Goal: Book appointment/travel/reservation

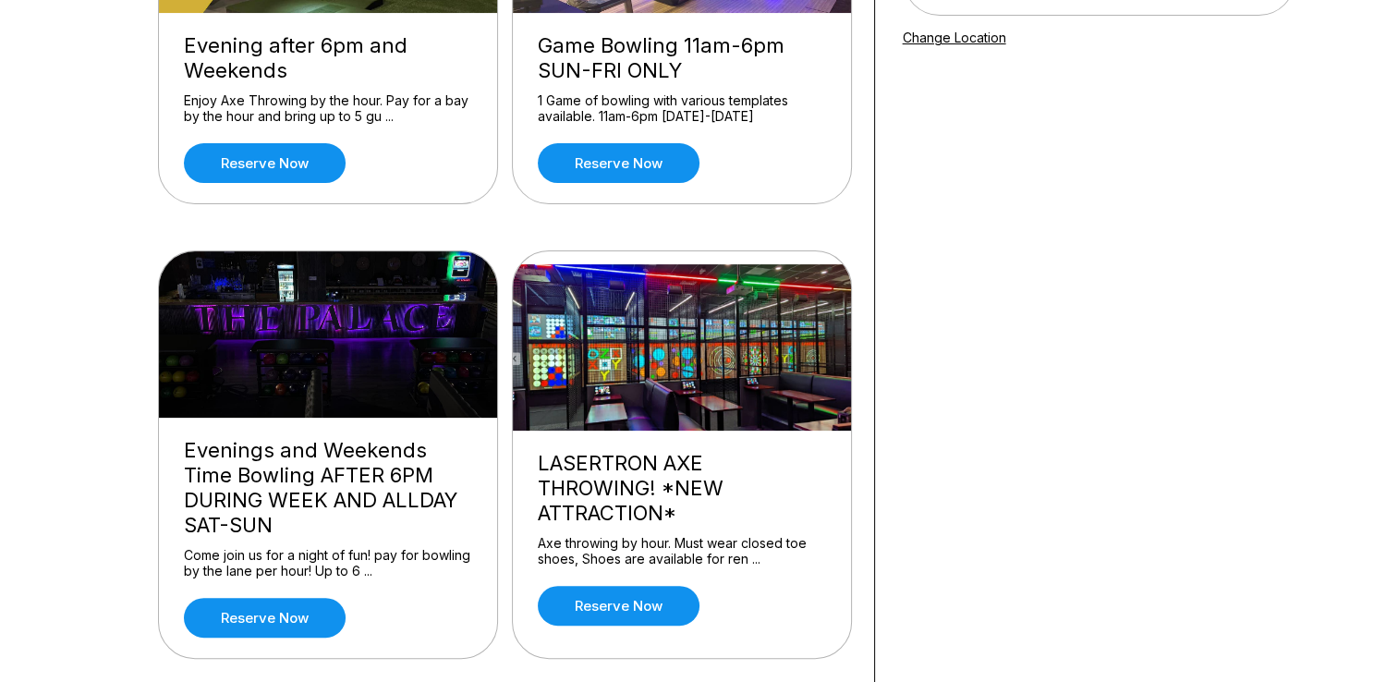
scroll to position [362, 0]
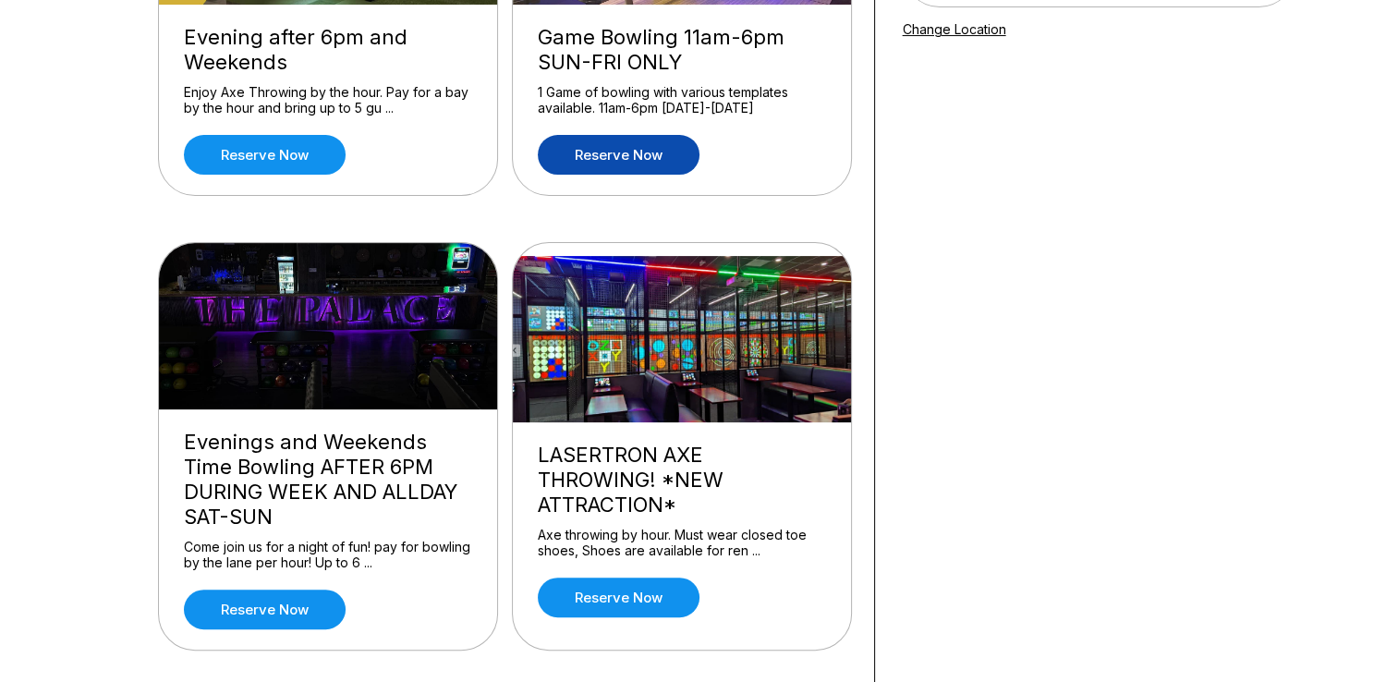
click at [676, 151] on link "Reserve now" at bounding box center [619, 155] width 162 height 40
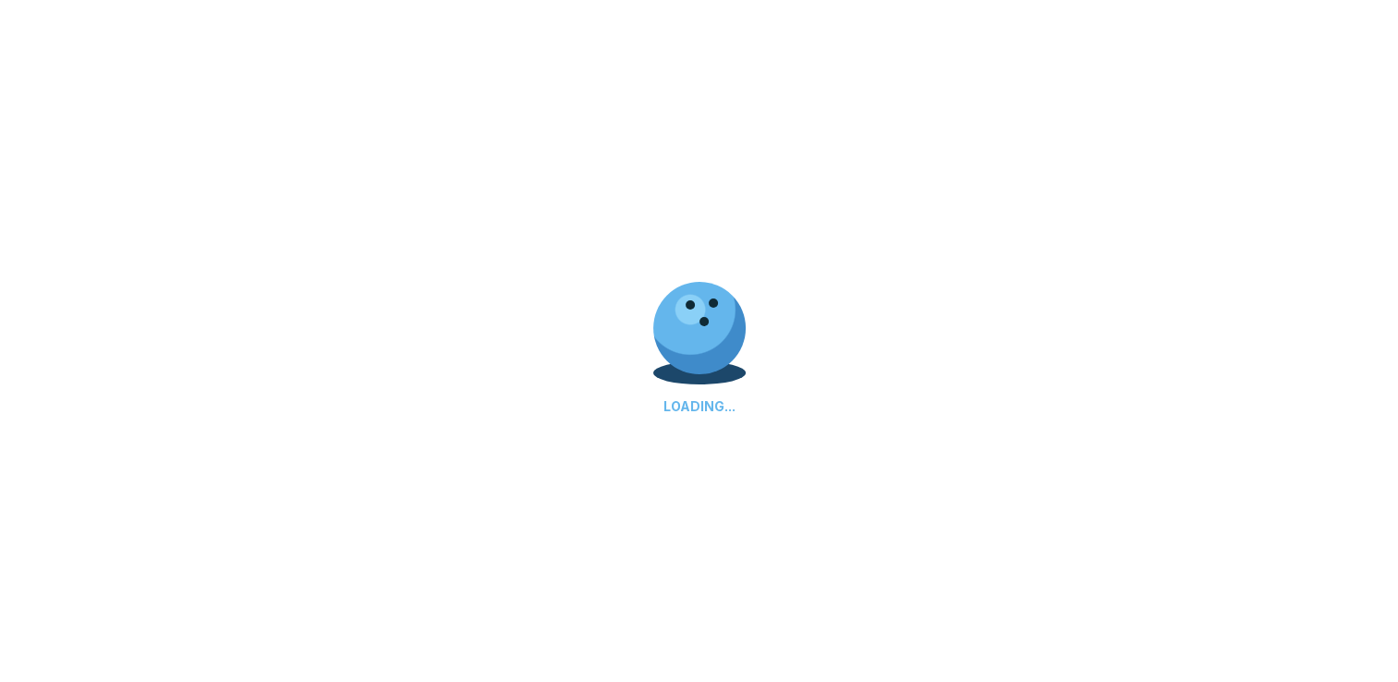
click at [689, 377] on div at bounding box center [699, 372] width 92 height 23
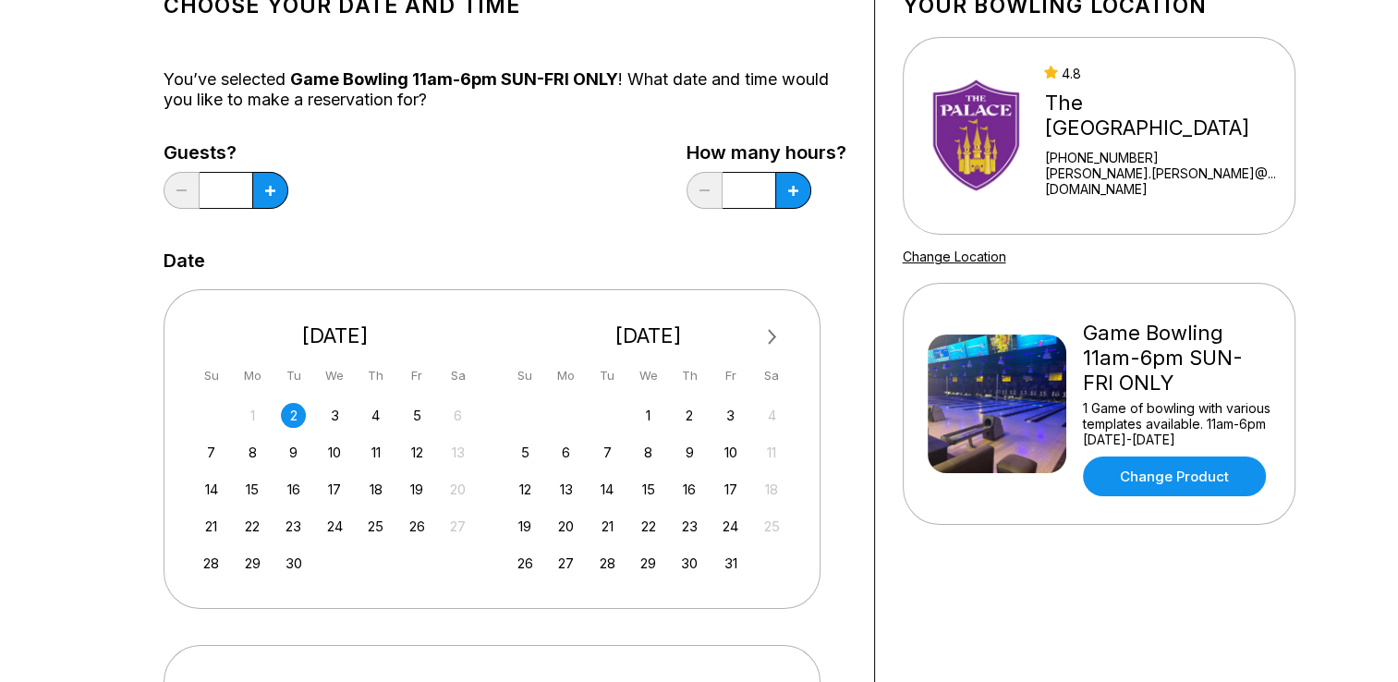
scroll to position [137, 0]
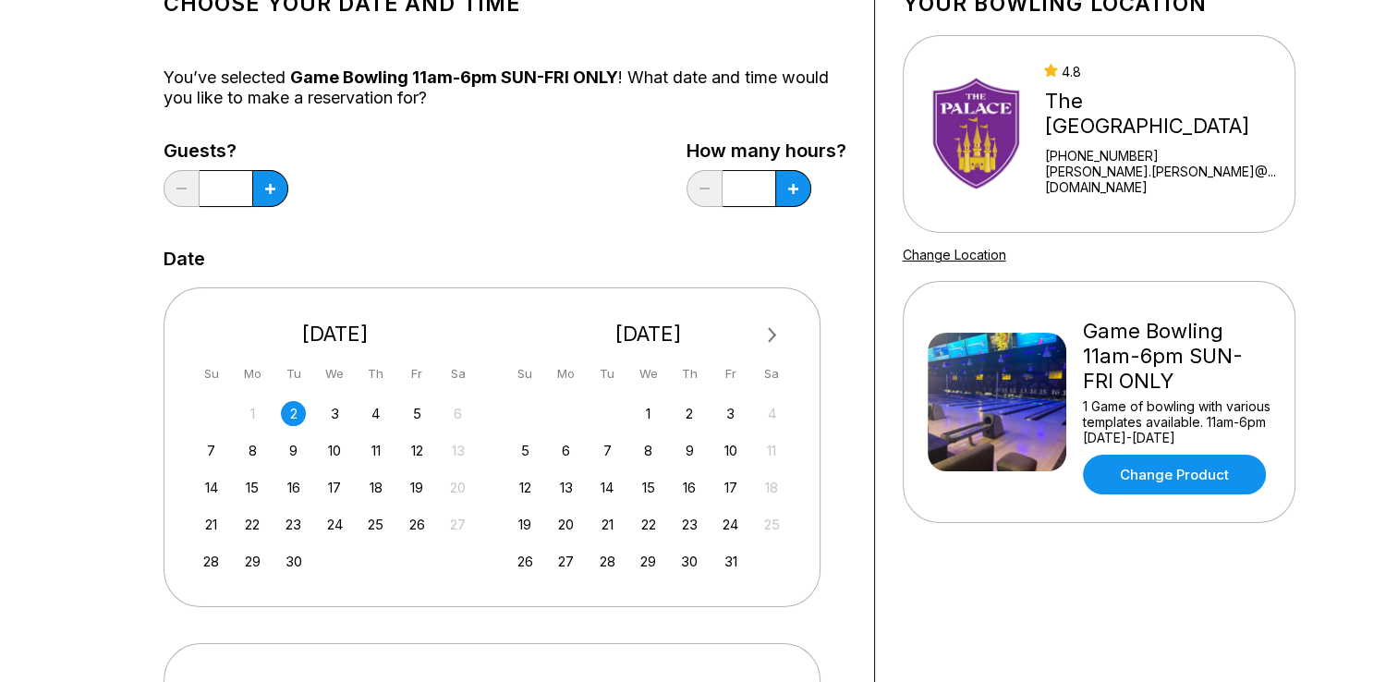
click at [939, 429] on img at bounding box center [996, 402] width 139 height 139
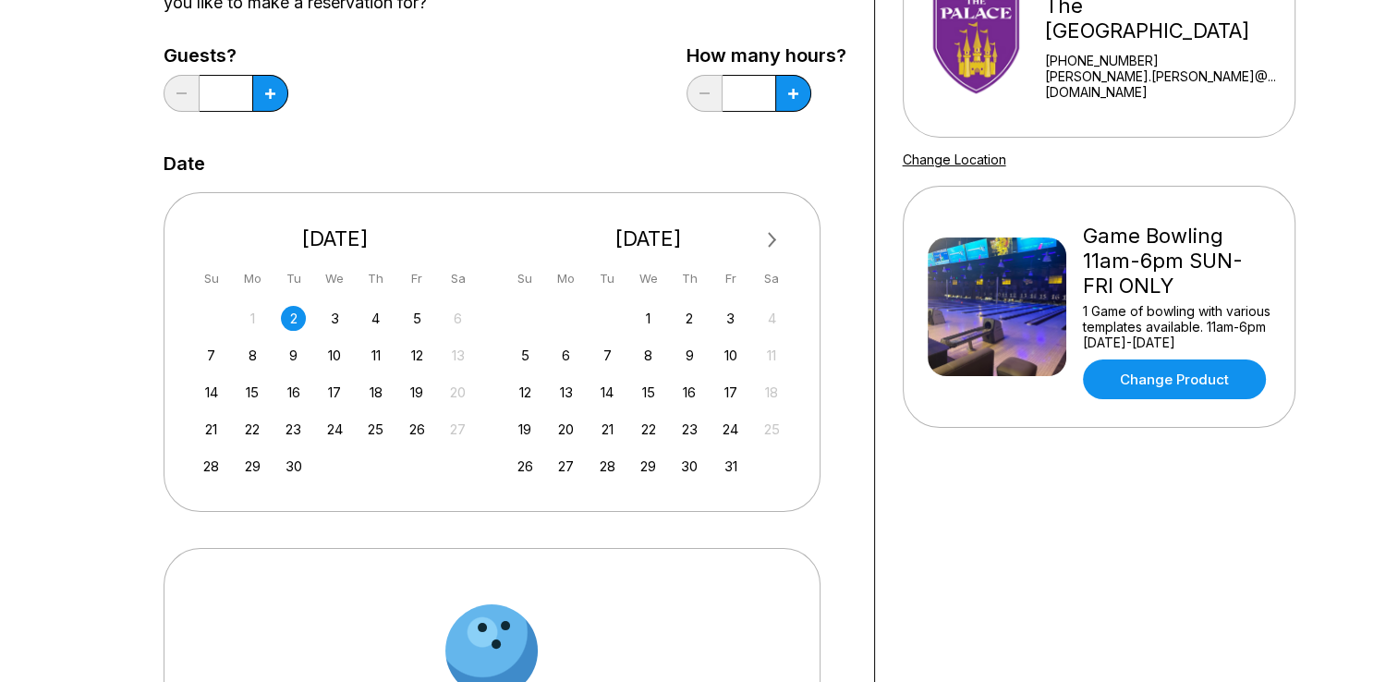
scroll to position [274, 0]
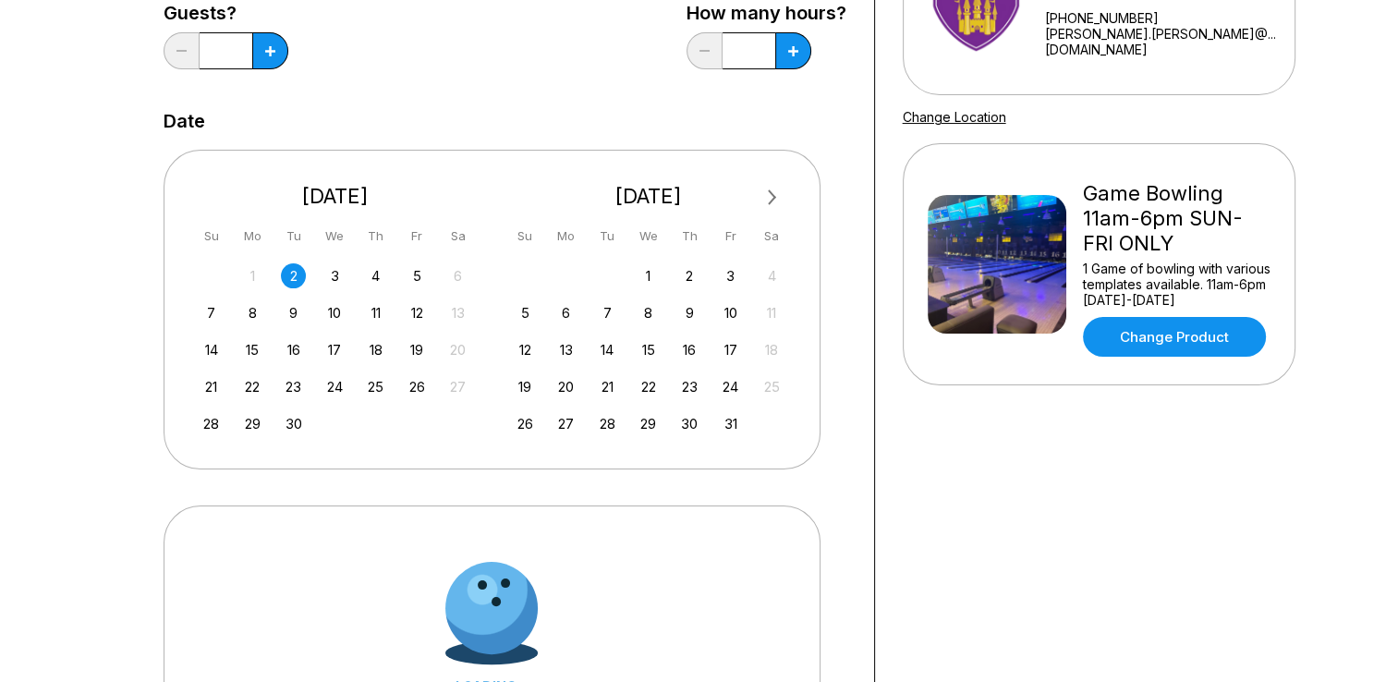
click at [964, 506] on div "Your bowling location 4.8 The [GEOGRAPHIC_DATA] [PHONE_NUMBER] [PERSON_NAME].[P…" at bounding box center [1099, 327] width 448 height 1031
click at [1109, 560] on div "Your bowling location 4.8 The [GEOGRAPHIC_DATA] [PHONE_NUMBER] [PERSON_NAME].[P…" at bounding box center [1099, 327] width 448 height 1031
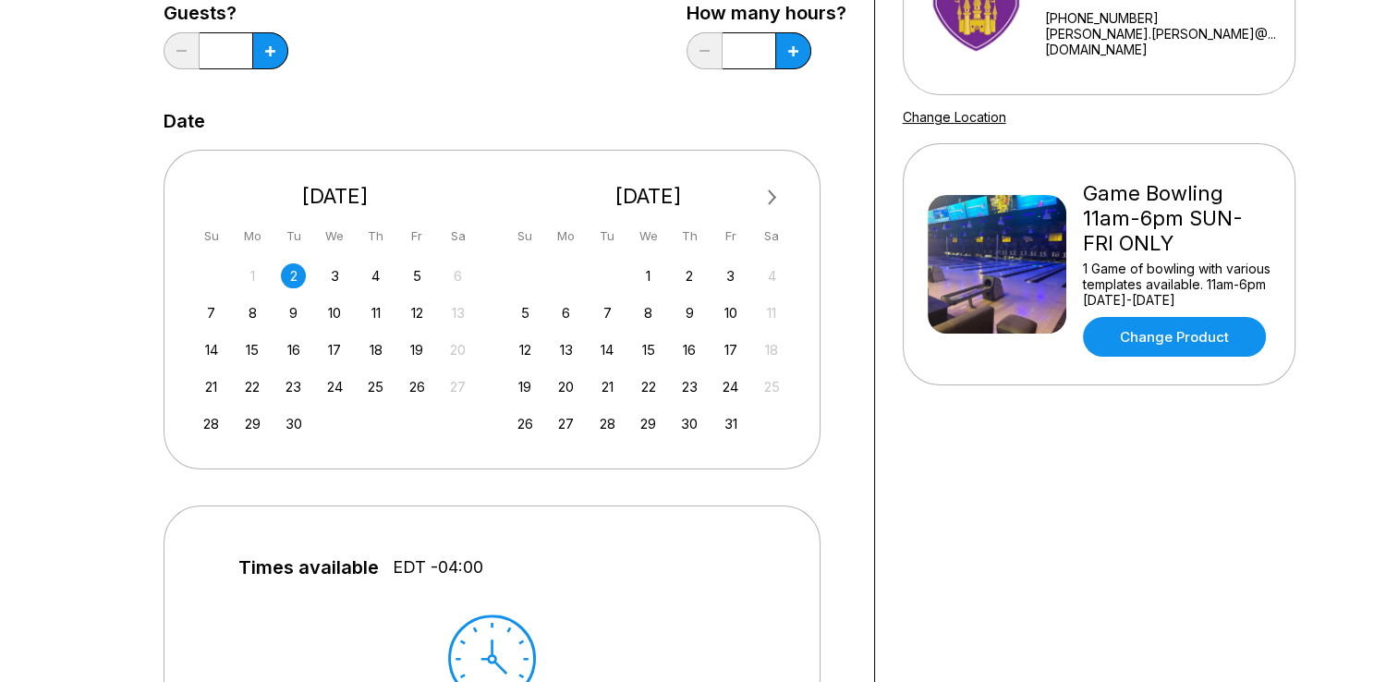
click at [1096, 481] on div "Your bowling location 4.8 The [GEOGRAPHIC_DATA] [PHONE_NUMBER] [PERSON_NAME].[P…" at bounding box center [1099, 498] width 448 height 1373
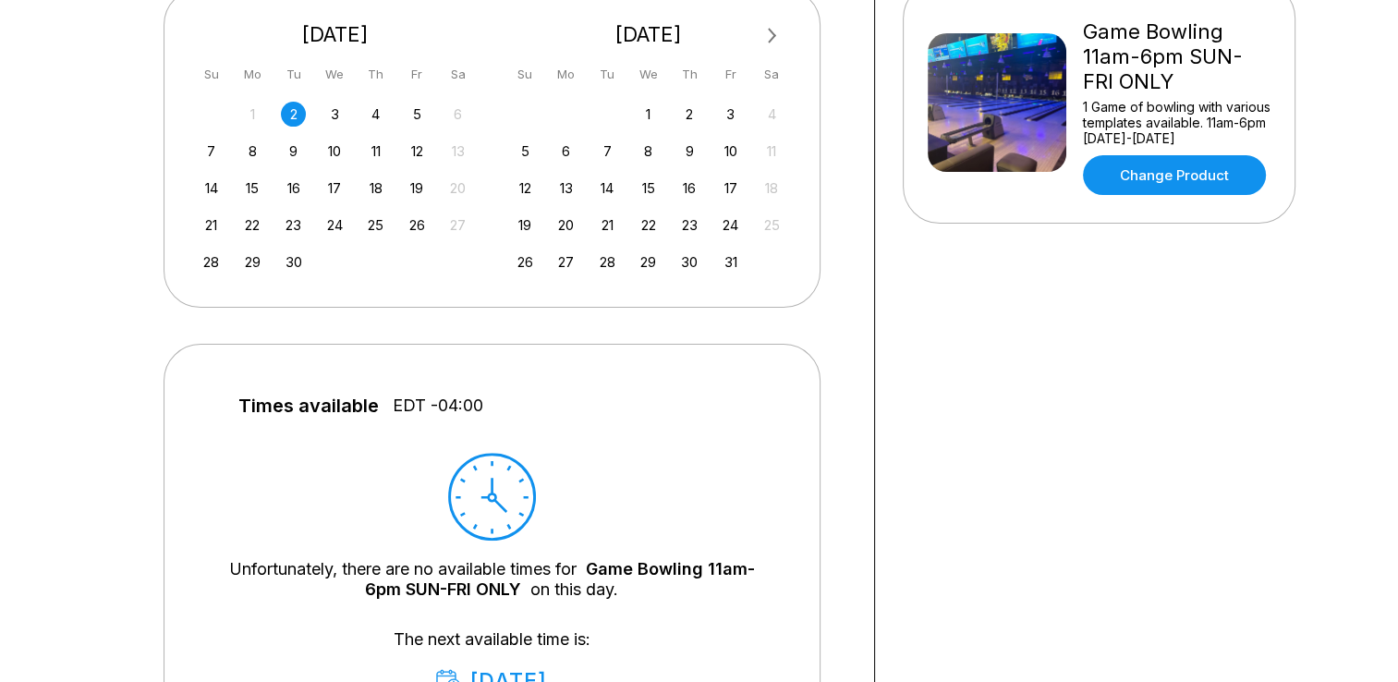
scroll to position [429, 0]
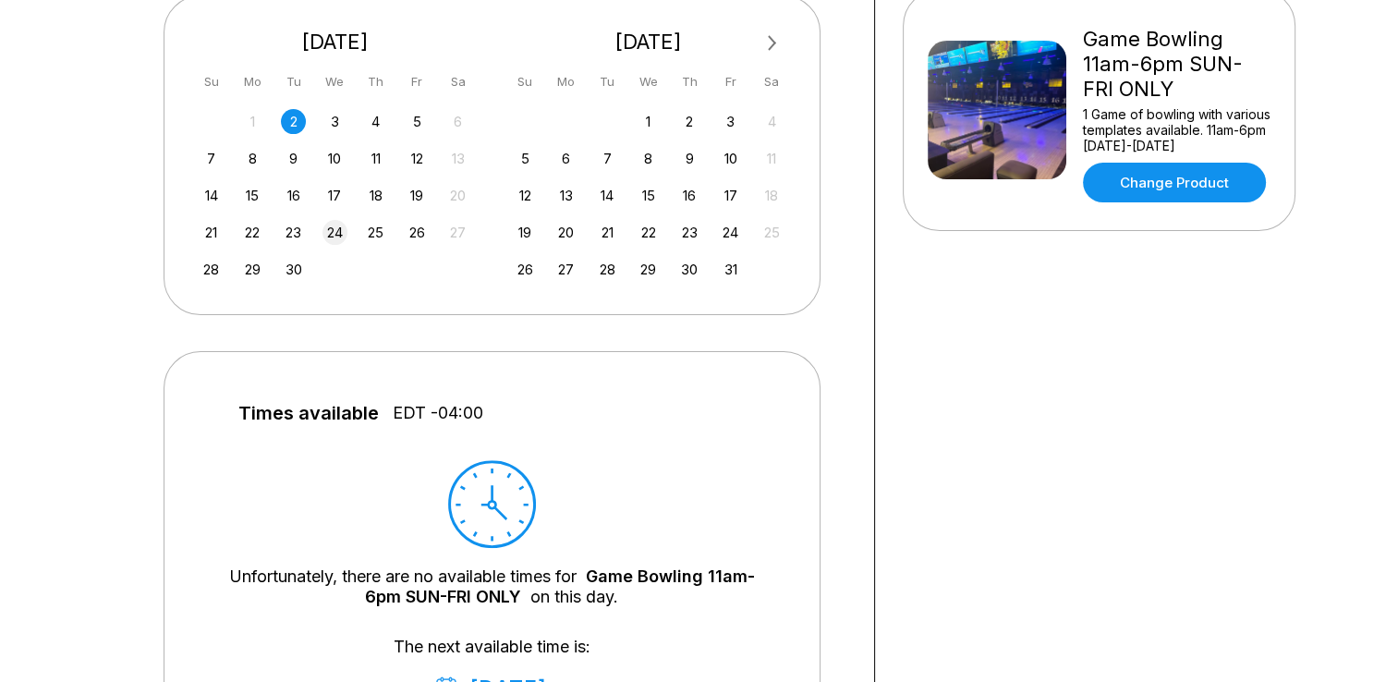
click at [335, 229] on div "24" at bounding box center [334, 232] width 25 height 25
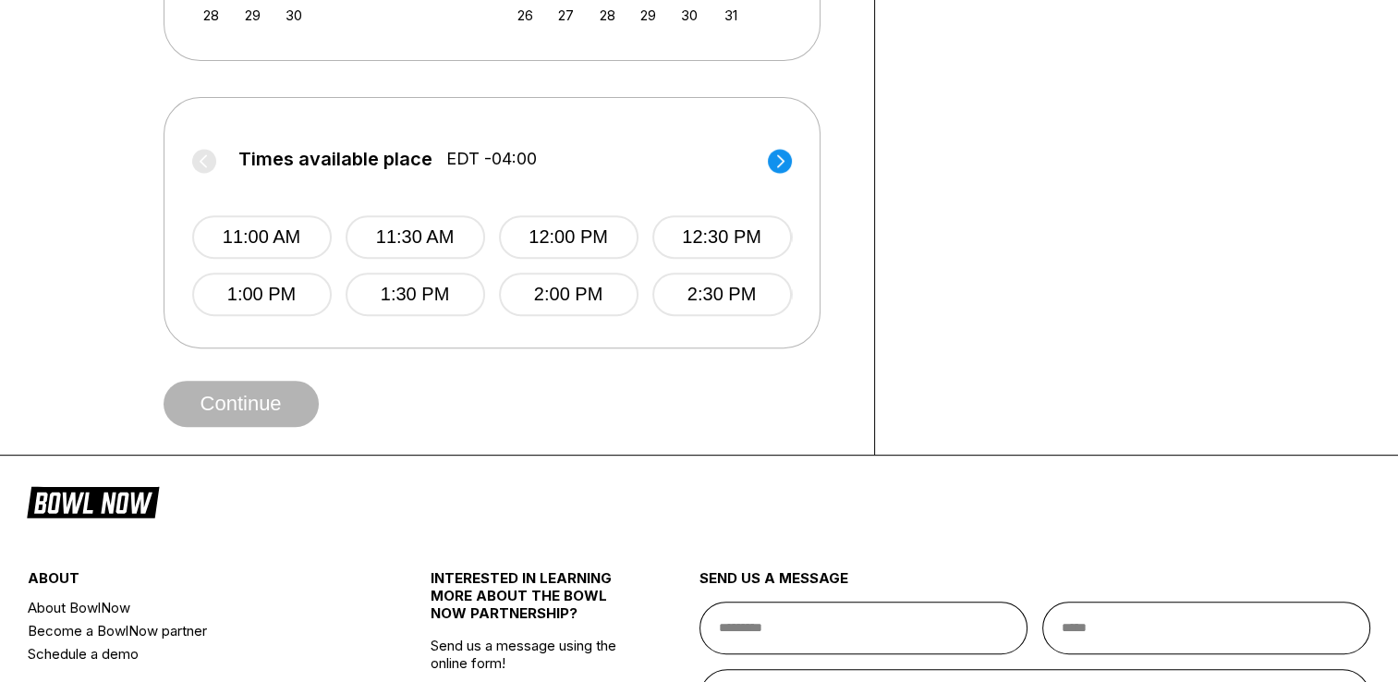
scroll to position [684, 0]
click at [429, 297] on button "1:30 PM" at bounding box center [414, 293] width 139 height 43
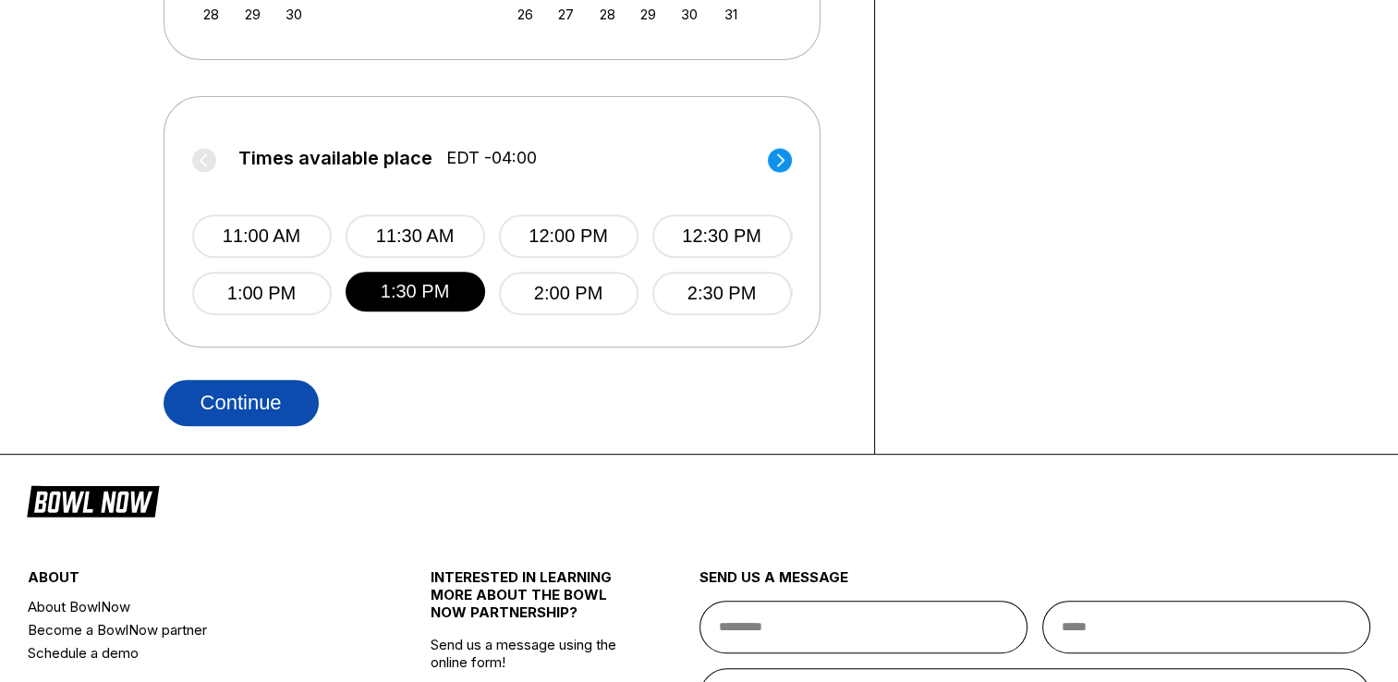
click at [269, 412] on button "Continue" at bounding box center [241, 403] width 155 height 46
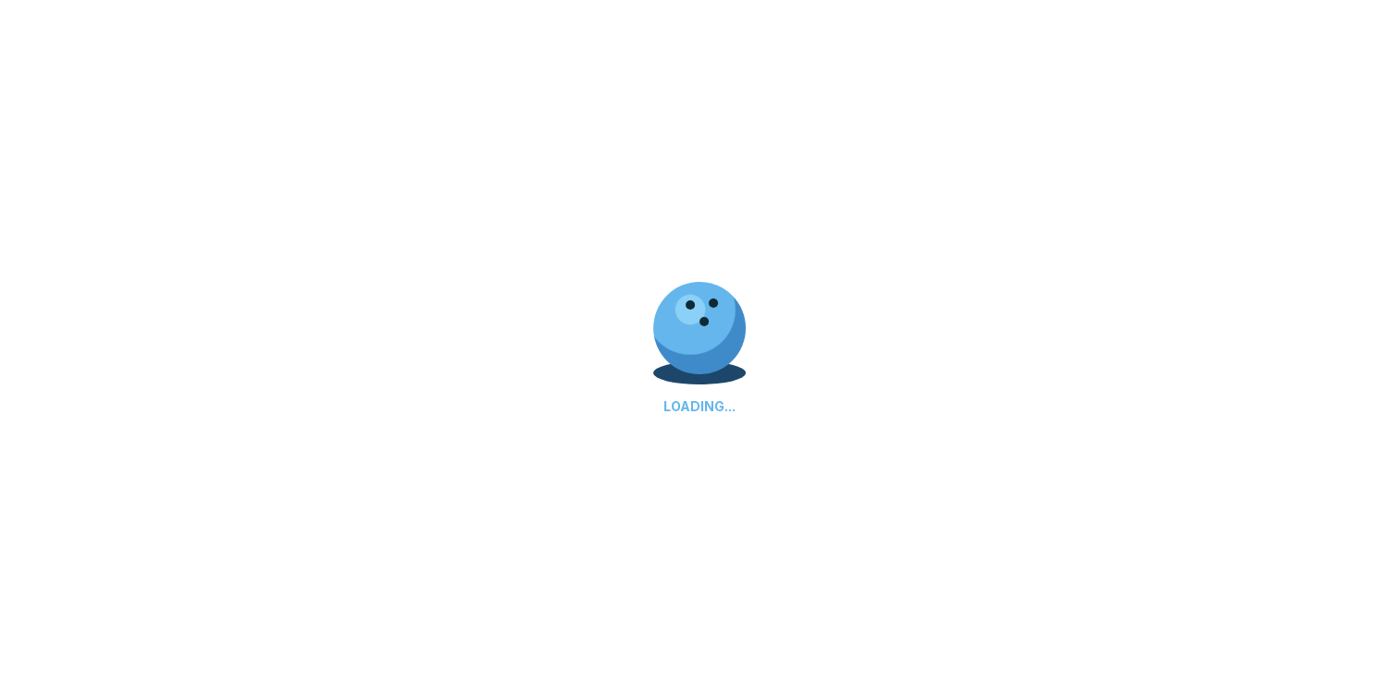
select select "**"
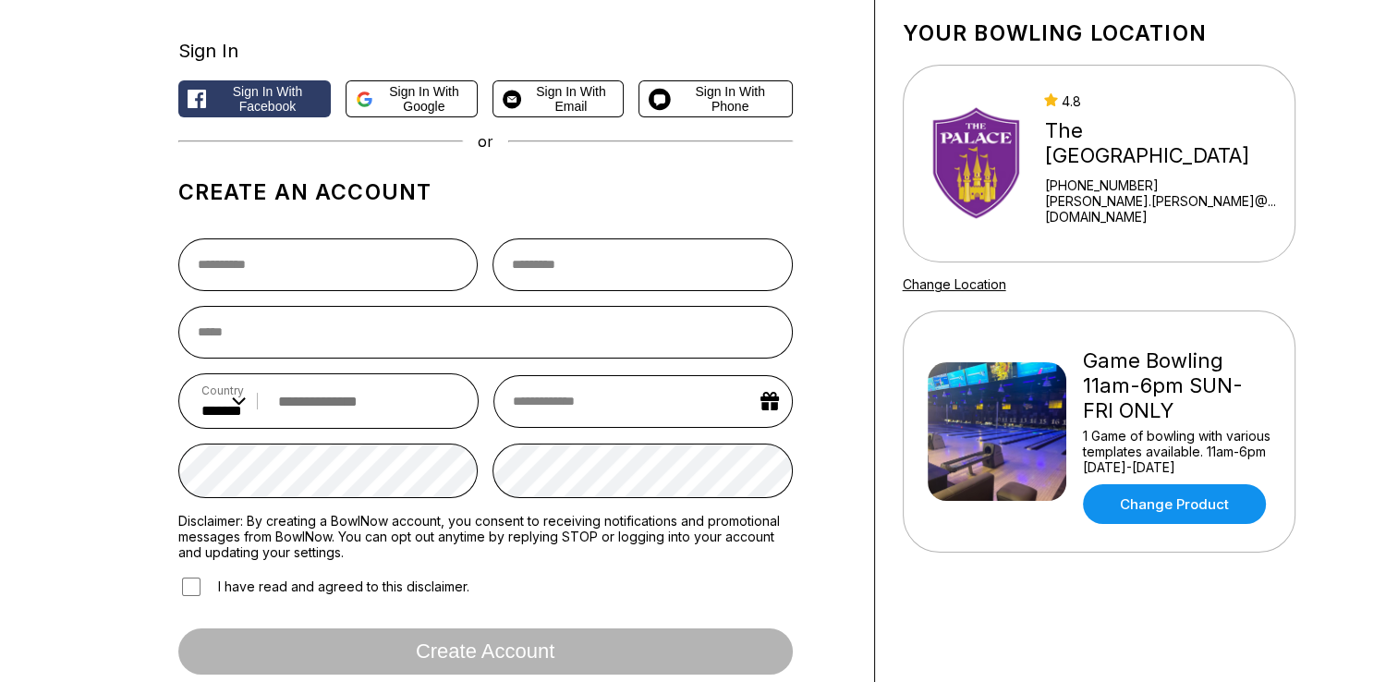
scroll to position [0, 0]
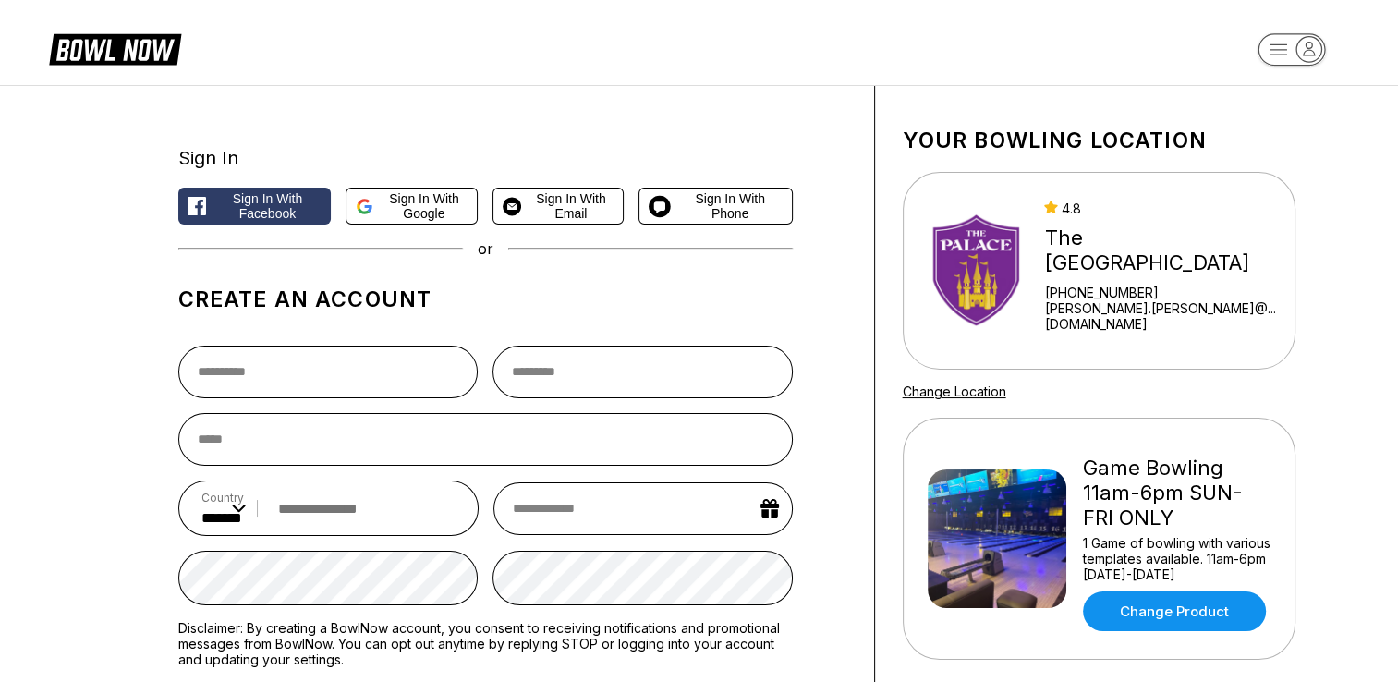
click at [96, 42] on icon at bounding box center [130, 50] width 90 height 21
